Goal: Find specific page/section: Find specific page/section

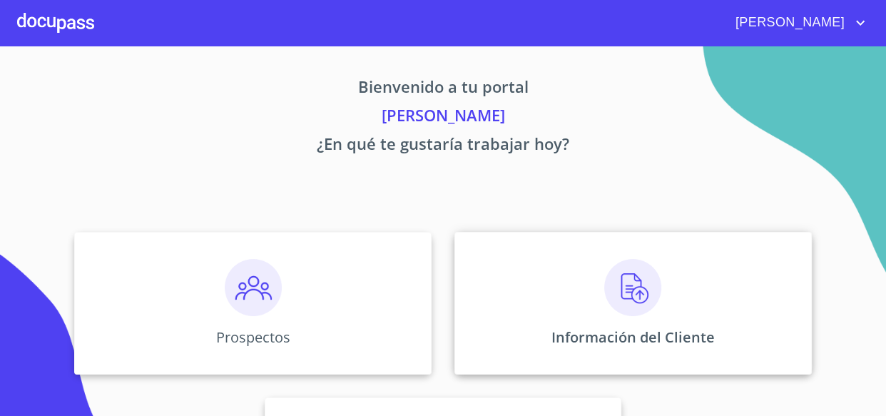
click at [697, 300] on div "Información del Cliente" at bounding box center [632, 303] width 357 height 143
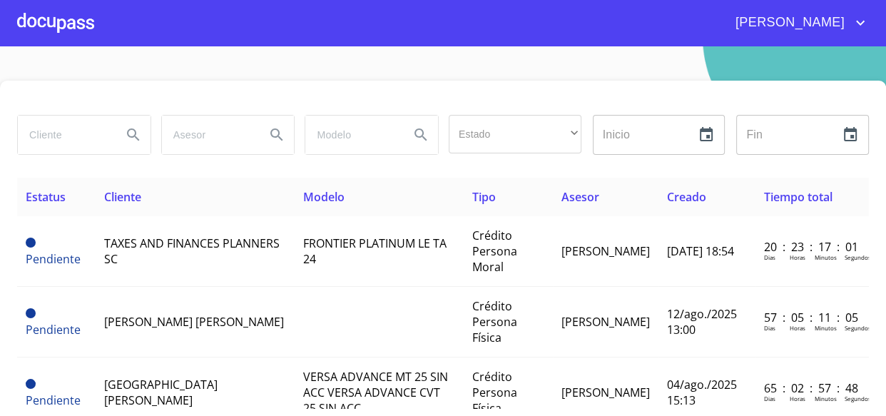
click at [71, 138] on input "search" at bounding box center [64, 135] width 93 height 39
type input "[PERSON_NAME] [PERSON_NAME]"
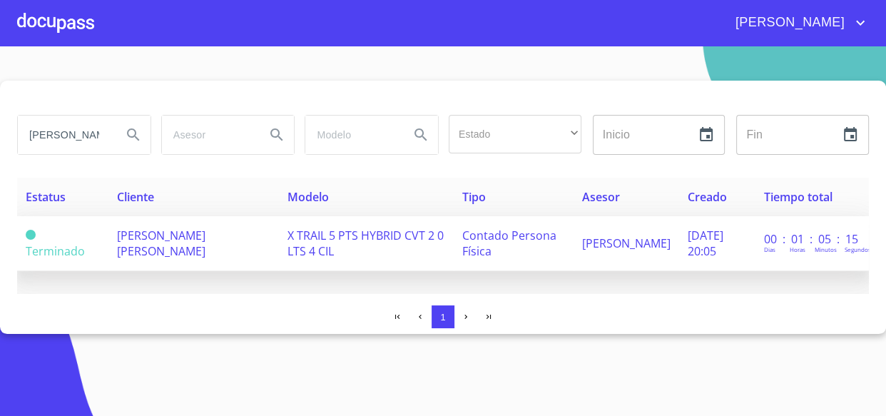
click at [214, 263] on td "[PERSON_NAME] [PERSON_NAME]" at bounding box center [193, 243] width 170 height 55
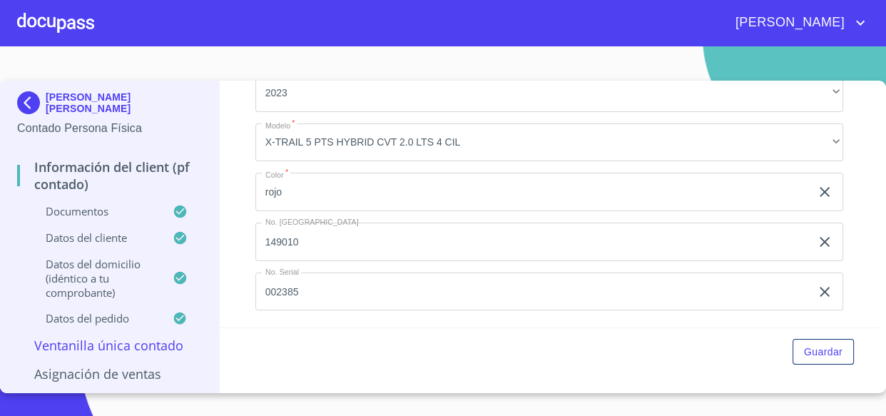
scroll to position [3694, 0]
